Goal: Complete application form

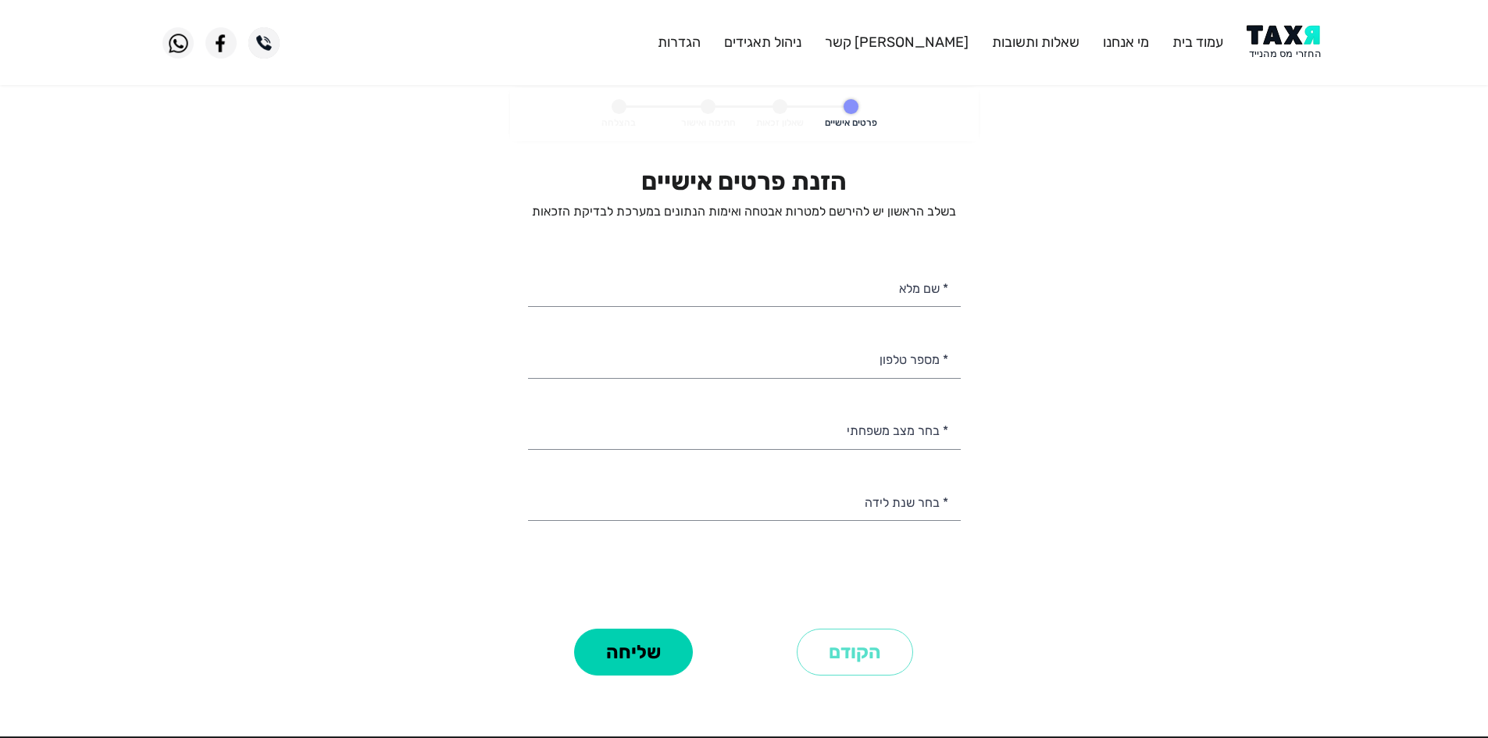
select select
click at [1279, 29] on img at bounding box center [1286, 42] width 79 height 35
select select
